Goal: Task Accomplishment & Management: Manage account settings

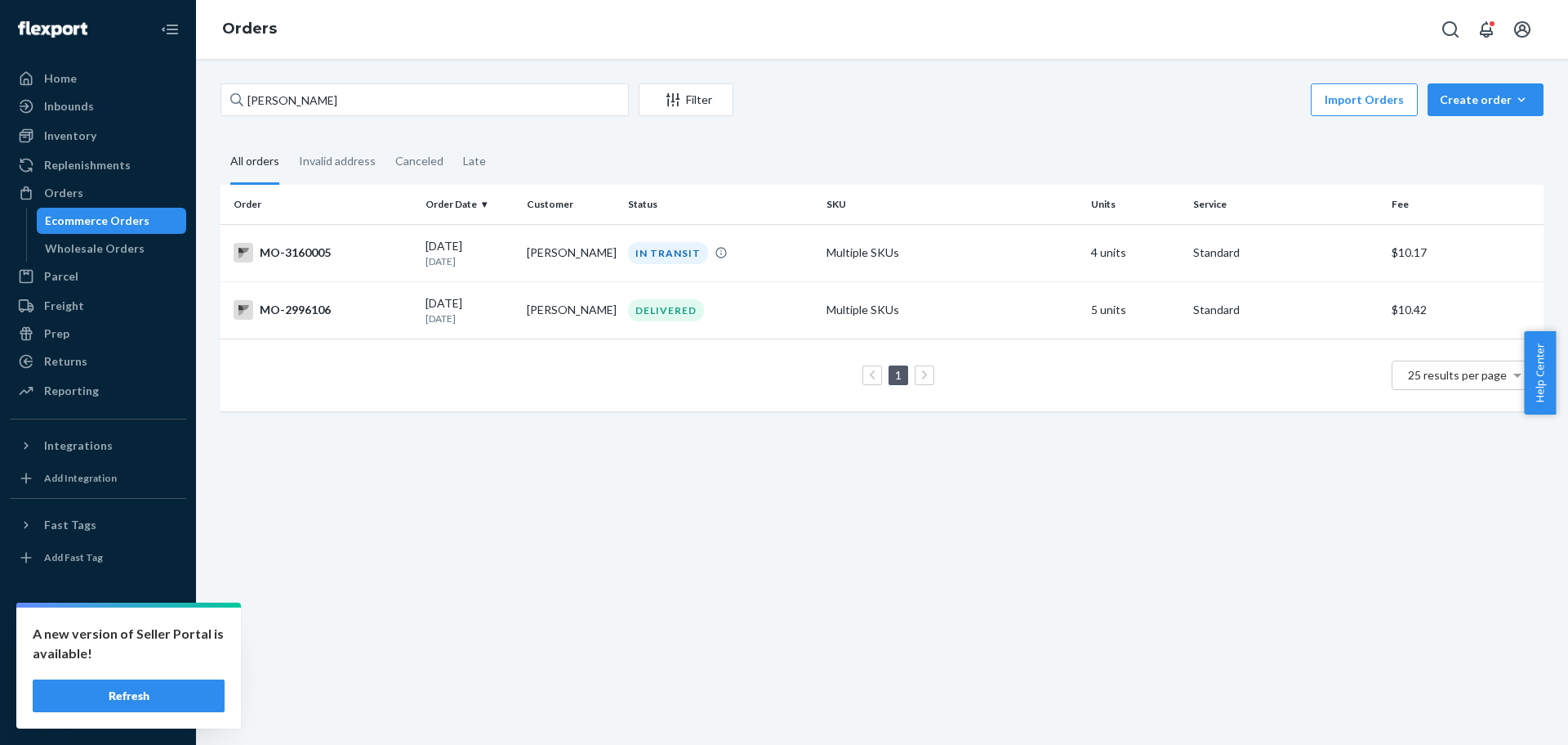
click at [292, 98] on input "[PERSON_NAME]" at bounding box center [425, 100] width 408 height 33
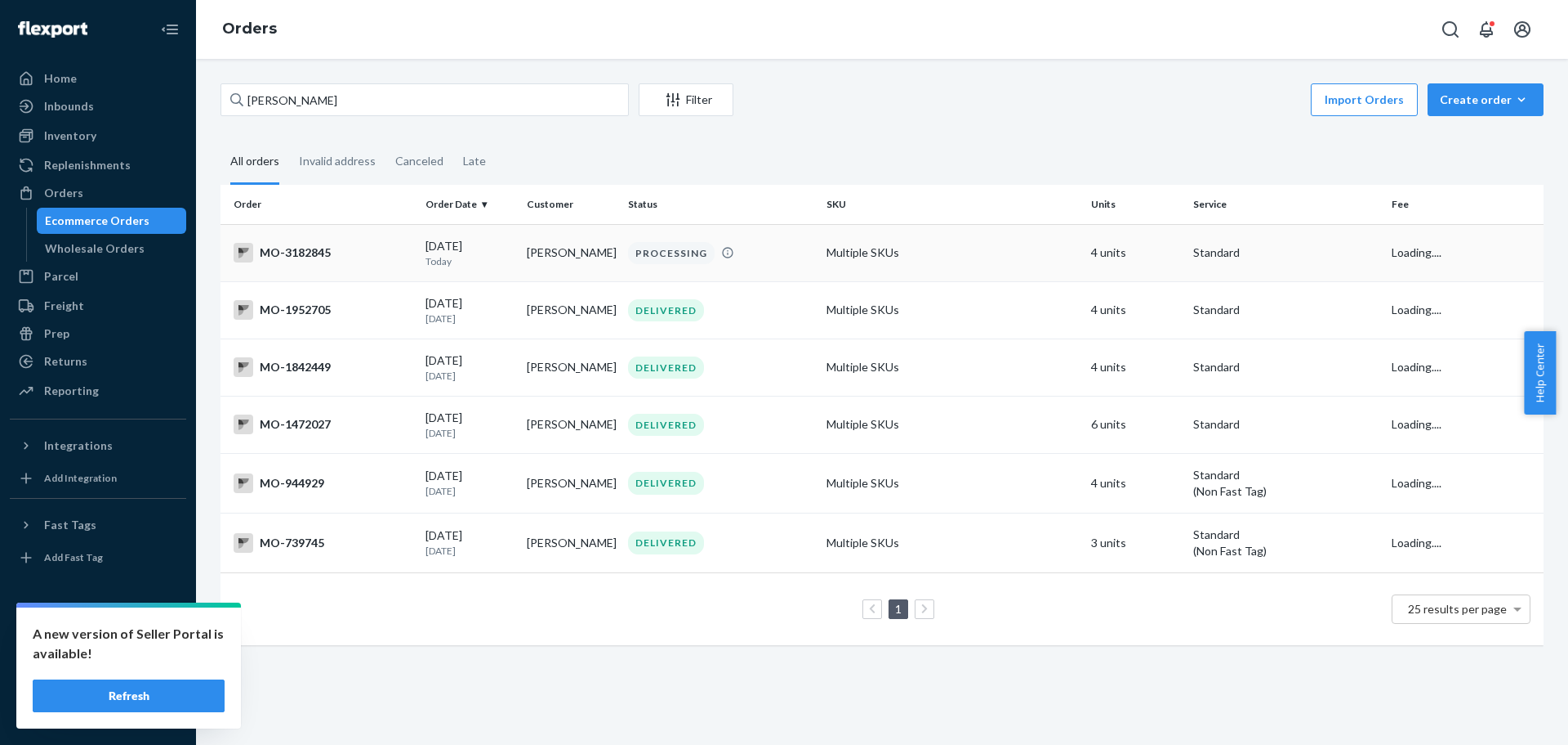
type input "[PERSON_NAME]"
click at [566, 258] on td "[PERSON_NAME]" at bounding box center [570, 252] width 101 height 57
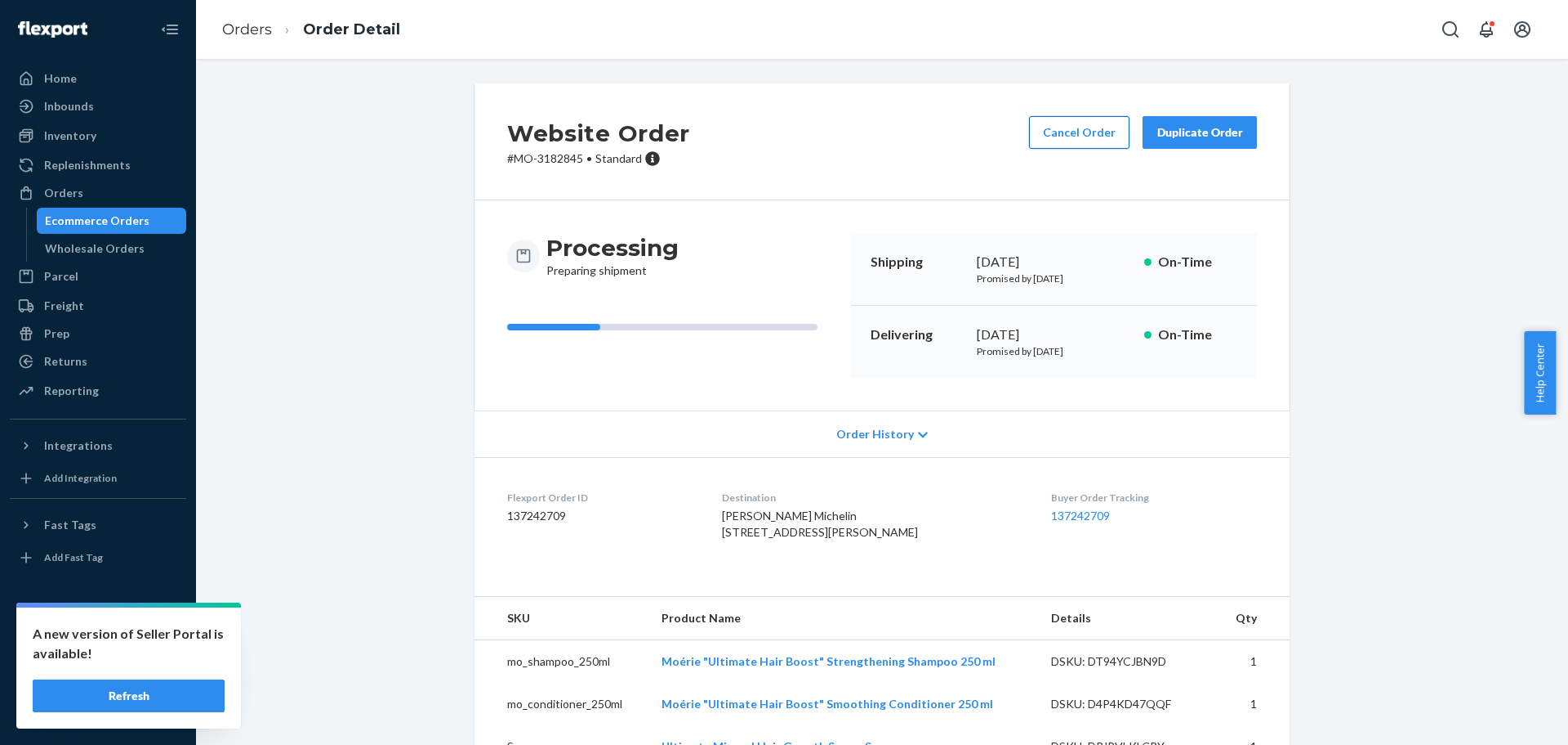
click at [1099, 132] on button "Cancel Order" at bounding box center [1080, 132] width 100 height 33
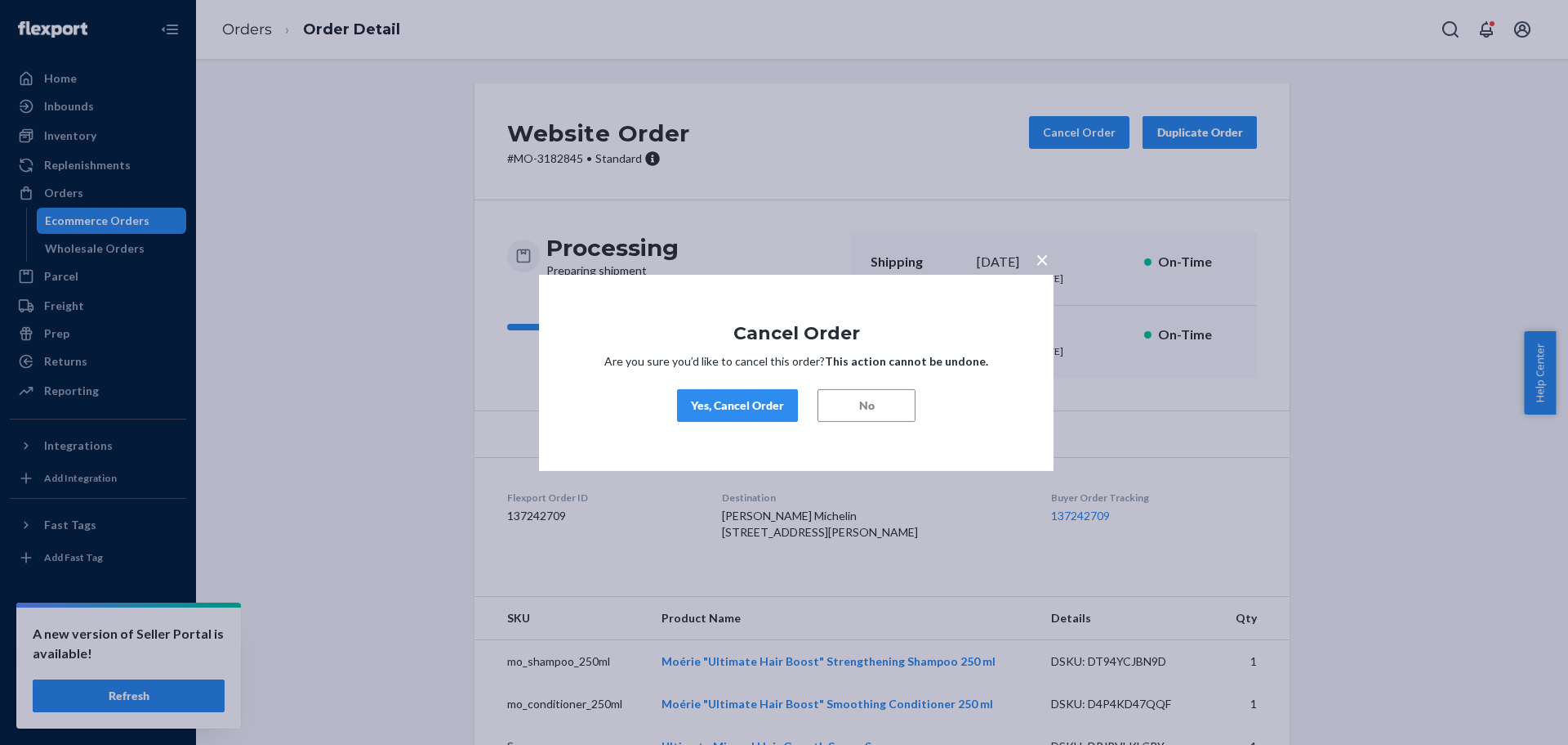
click at [726, 408] on div "Yes, Cancel Order" at bounding box center [738, 405] width 93 height 16
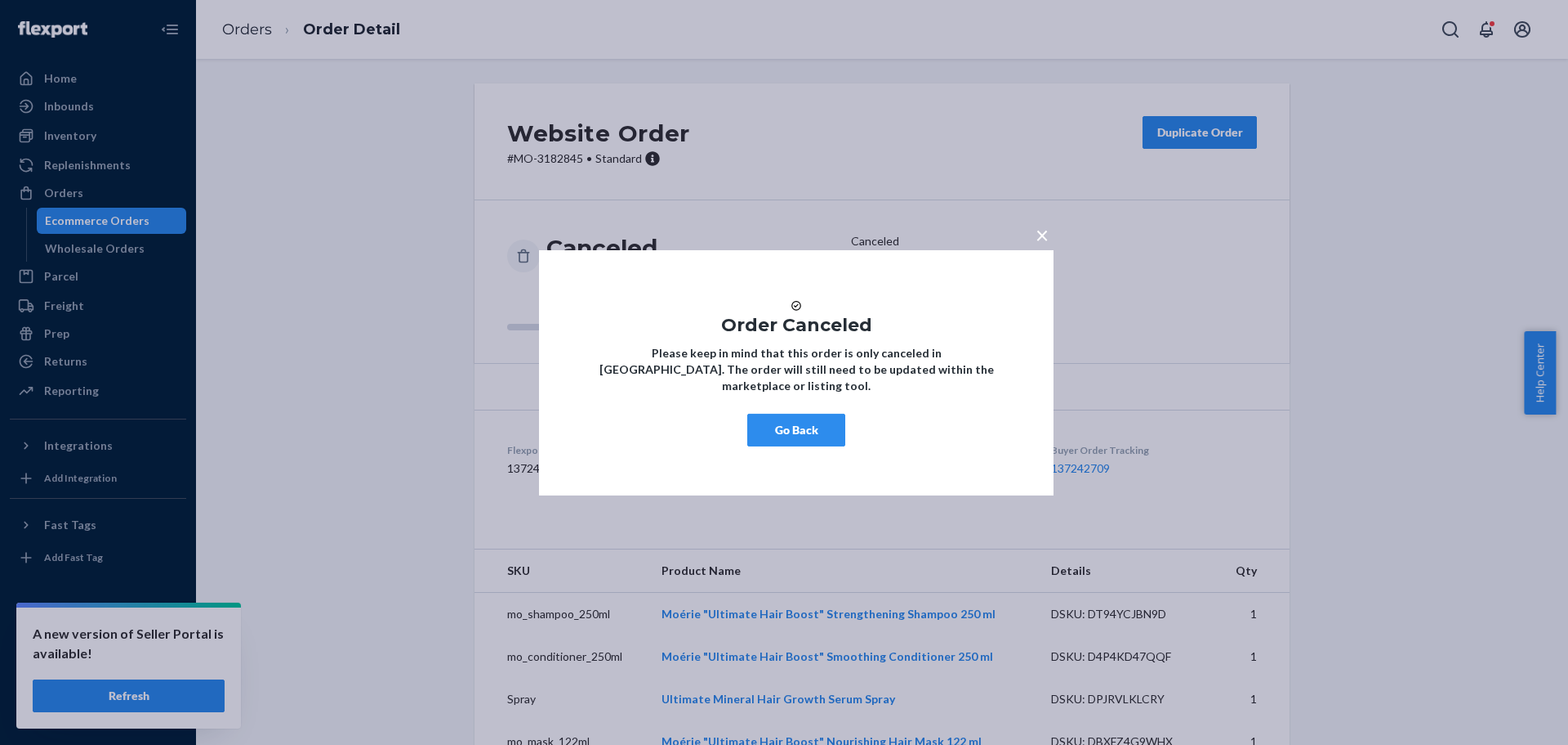
click at [1048, 226] on span "×" at bounding box center [1042, 233] width 13 height 28
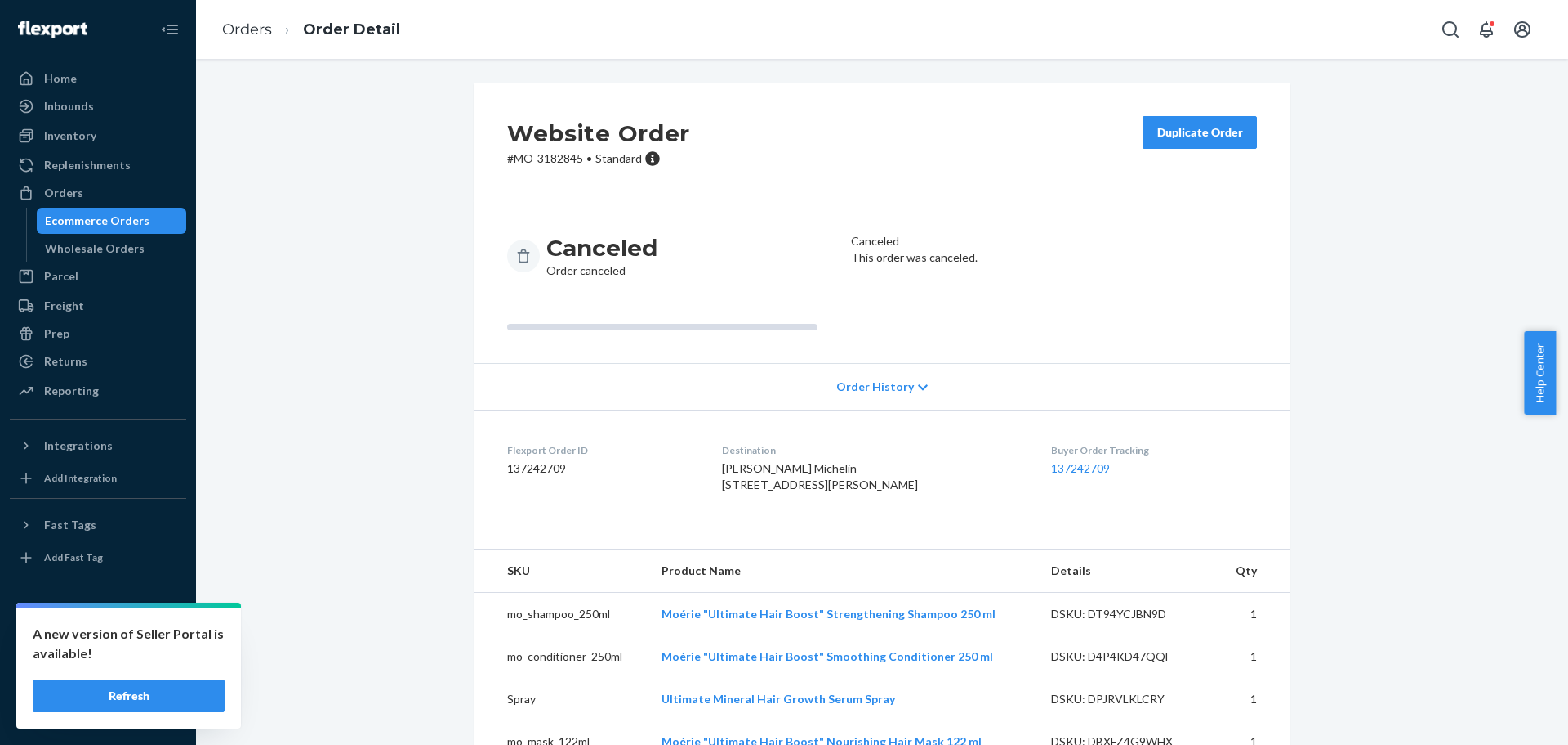
drag, startPoint x: 1373, startPoint y: 320, endPoint x: 1208, endPoint y: 289, distance: 167.9
click at [1373, 320] on div "Website Order # MO-3182845 • Standard Duplicate Order Canceled Order canceled C…" at bounding box center [881, 433] width 1347 height 699
